Goal: Browse casually

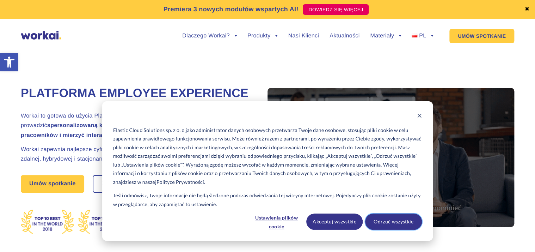
click at [383, 222] on button "Odrzuć wszystkie" at bounding box center [393, 221] width 57 height 16
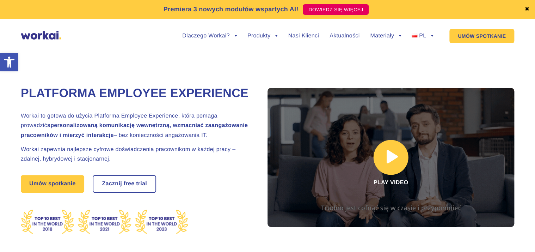
click at [382, 161] on link at bounding box center [390, 157] width 247 height 139
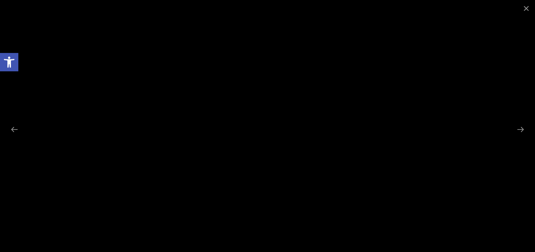
scroll to position [169, 0]
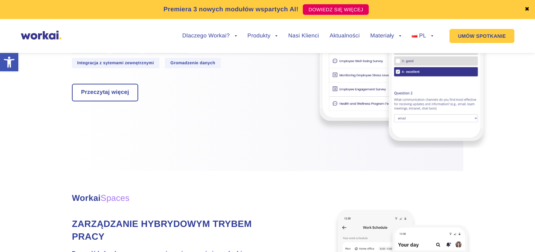
scroll to position [1720, 0]
